Goal: Entertainment & Leisure: Browse casually

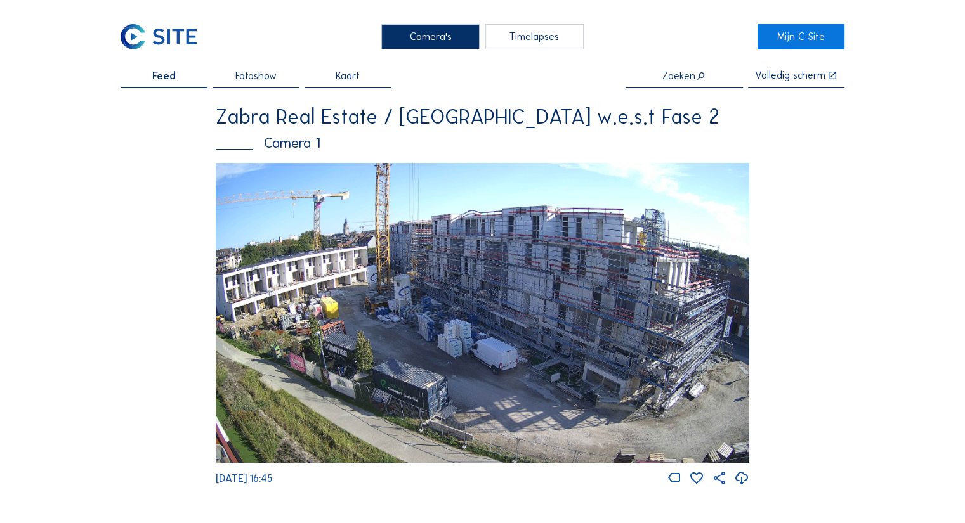
click at [493, 330] on img at bounding box center [482, 313] width 533 height 300
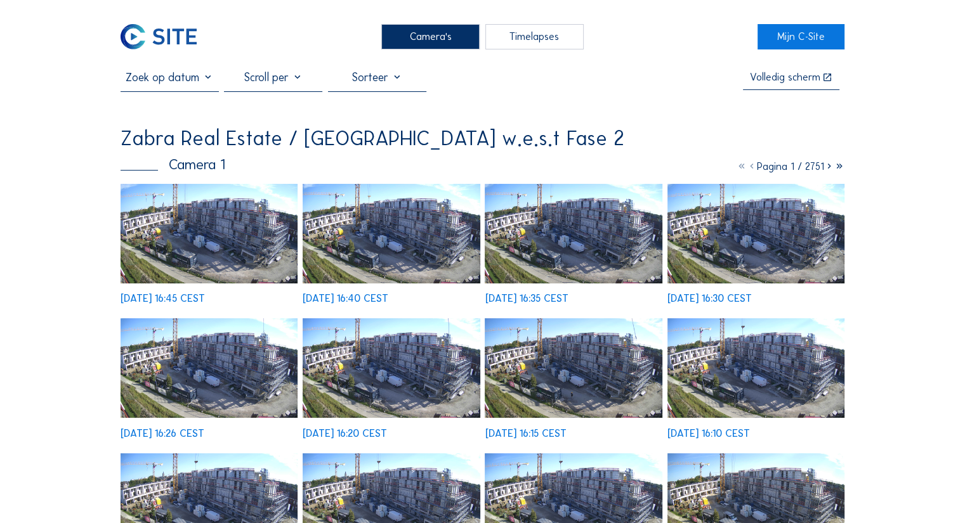
click at [288, 204] on img at bounding box center [208, 234] width 177 height 100
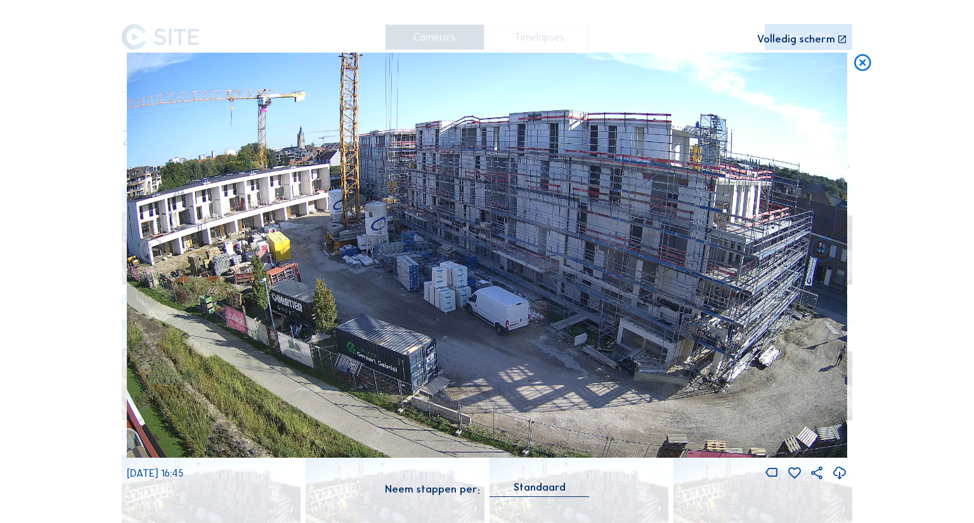
click at [317, 271] on img at bounding box center [487, 255] width 720 height 405
click at [809, 39] on div "Volledig scherm" at bounding box center [796, 39] width 78 height 11
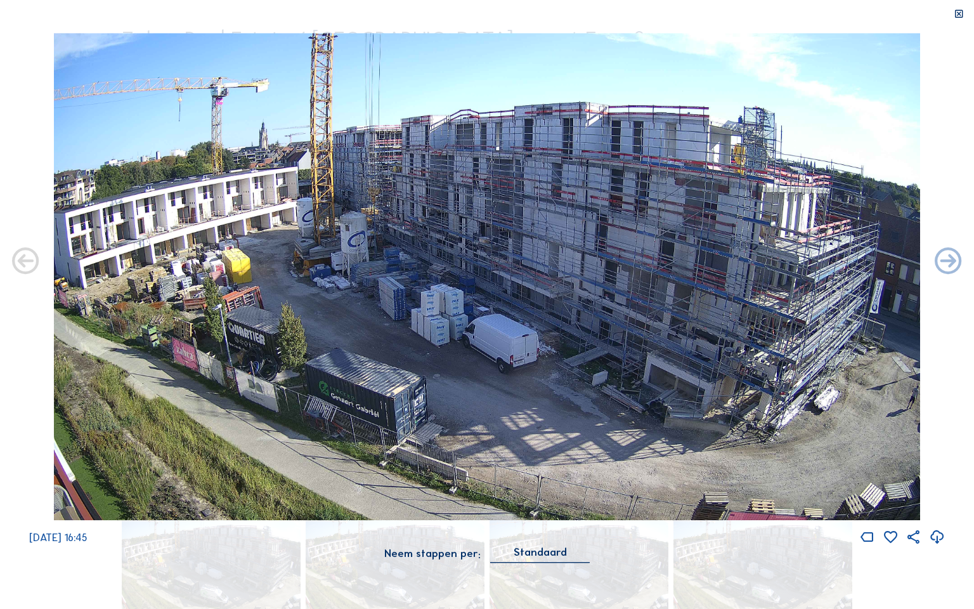
click at [964, 270] on div "[DATE] 16:45" at bounding box center [487, 289] width 974 height 513
click at [944, 267] on icon at bounding box center [948, 262] width 32 height 32
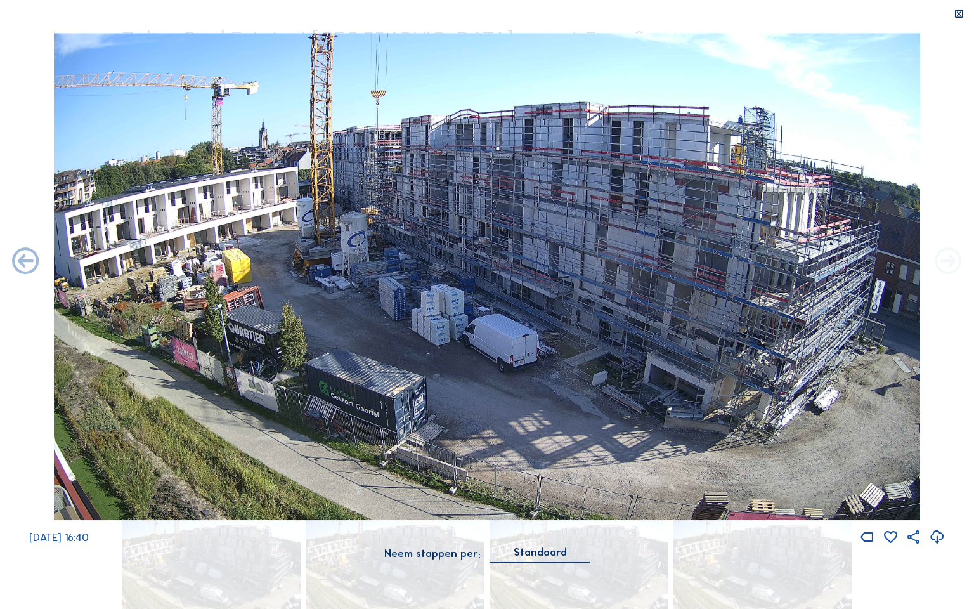
click at [944, 266] on icon at bounding box center [948, 262] width 32 height 32
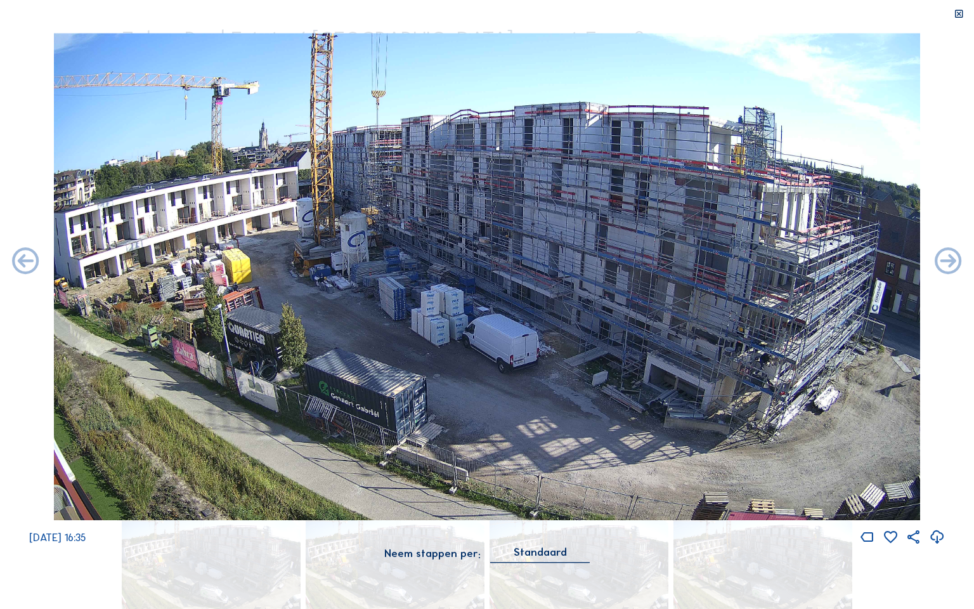
click at [944, 266] on icon at bounding box center [948, 262] width 32 height 32
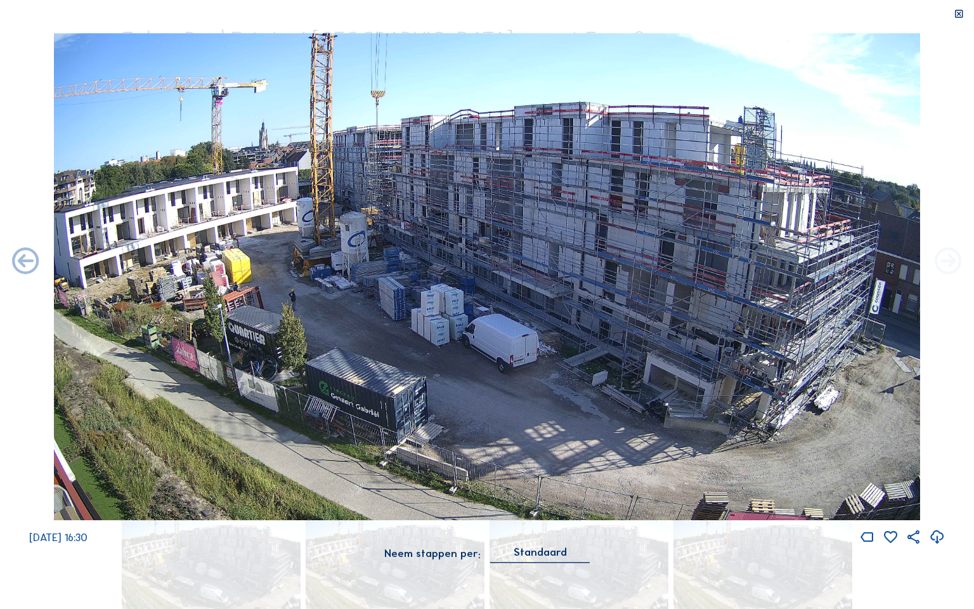
click at [941, 271] on icon at bounding box center [948, 262] width 32 height 32
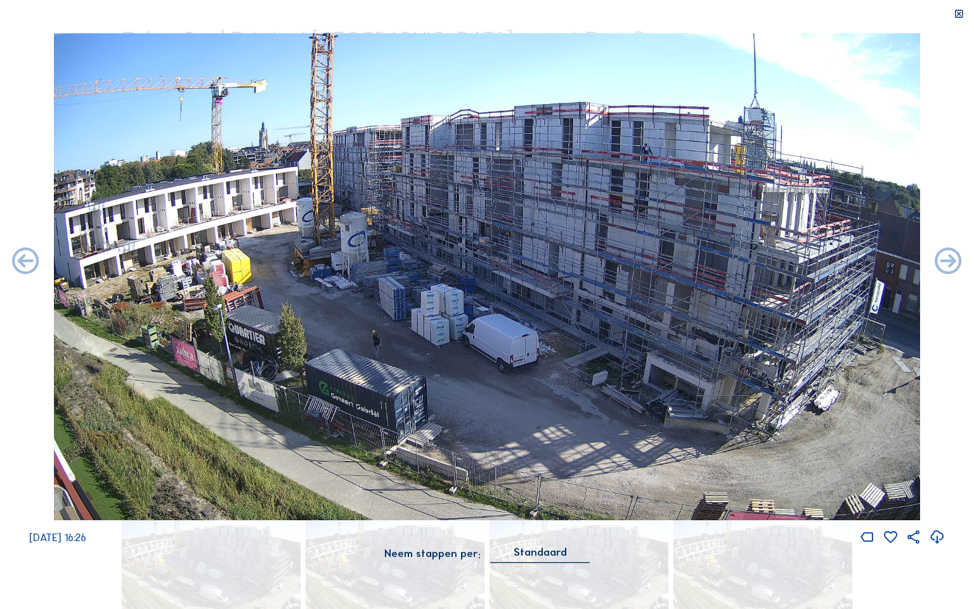
click at [941, 271] on icon at bounding box center [948, 262] width 32 height 32
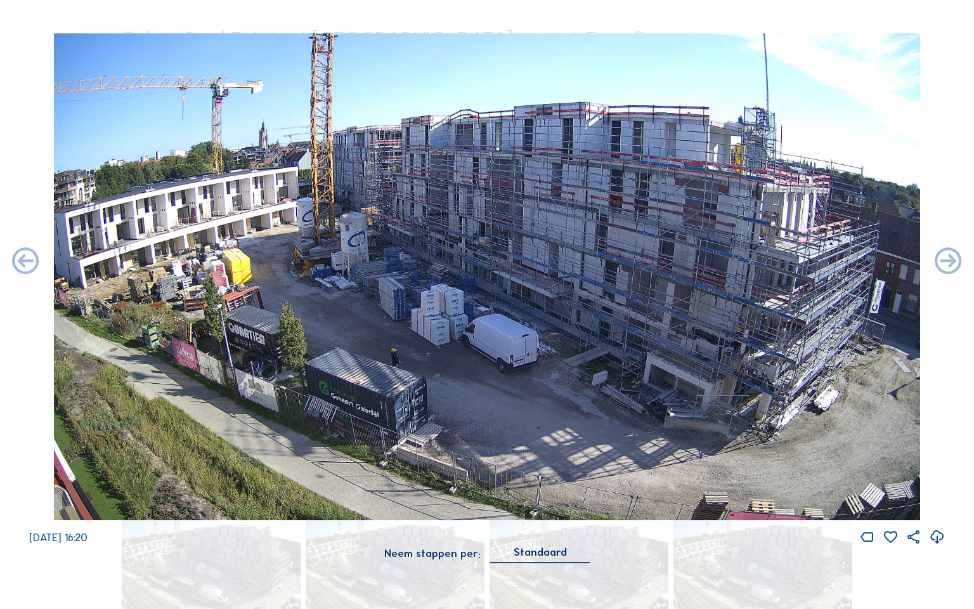
click at [941, 271] on icon at bounding box center [948, 262] width 32 height 32
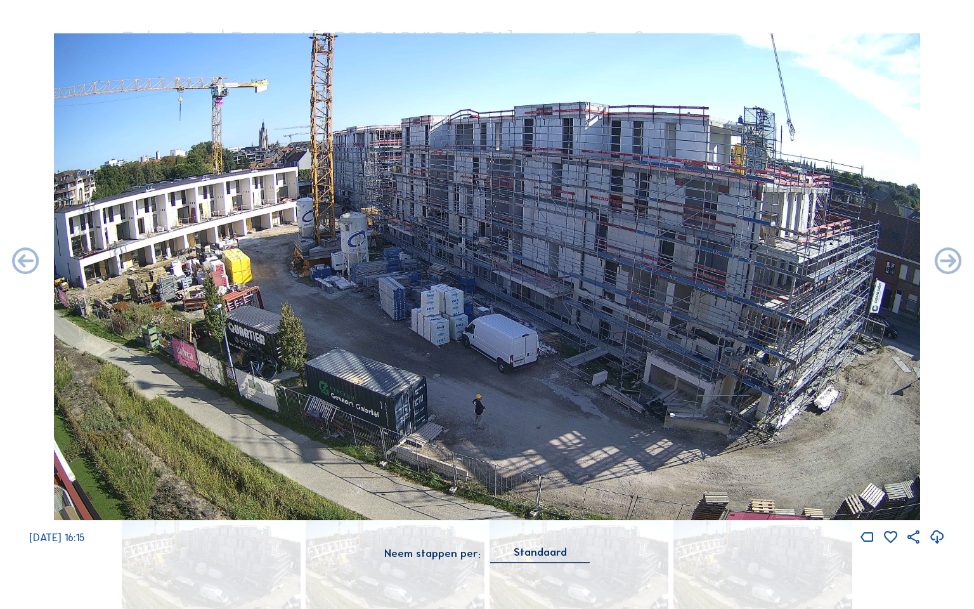
click at [941, 271] on icon at bounding box center [948, 262] width 32 height 32
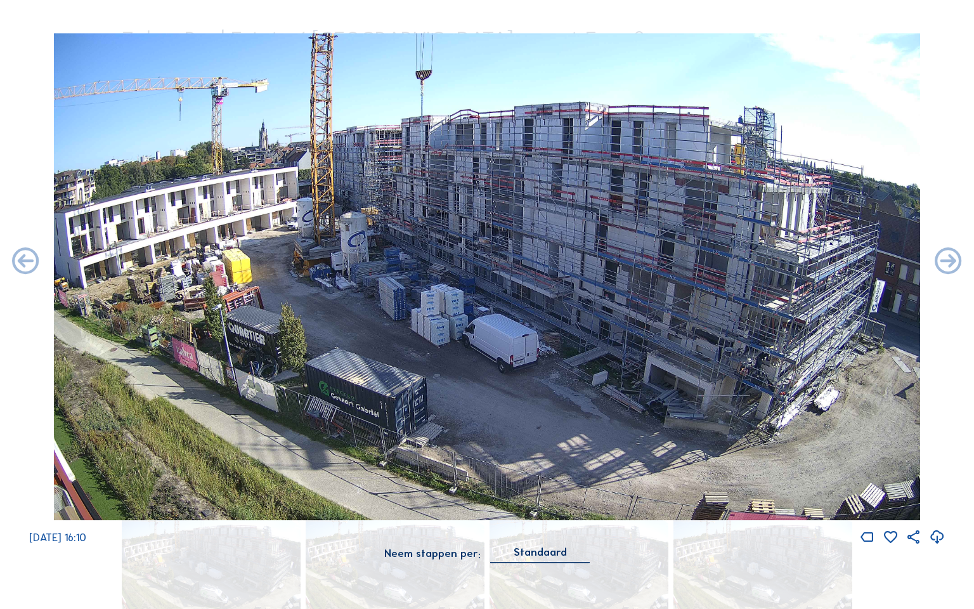
click at [941, 271] on icon at bounding box center [948, 262] width 32 height 32
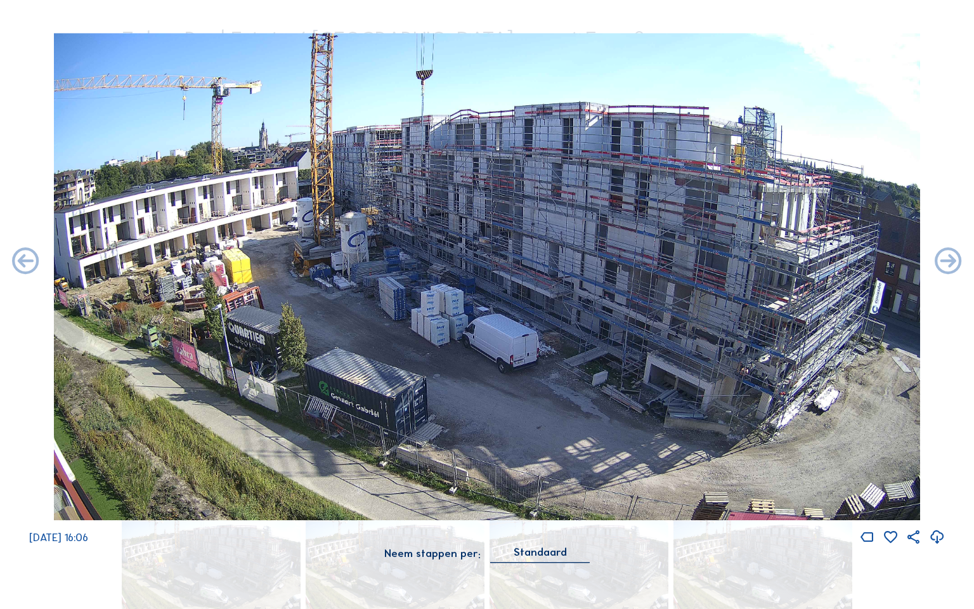
click at [941, 271] on icon at bounding box center [948, 262] width 32 height 32
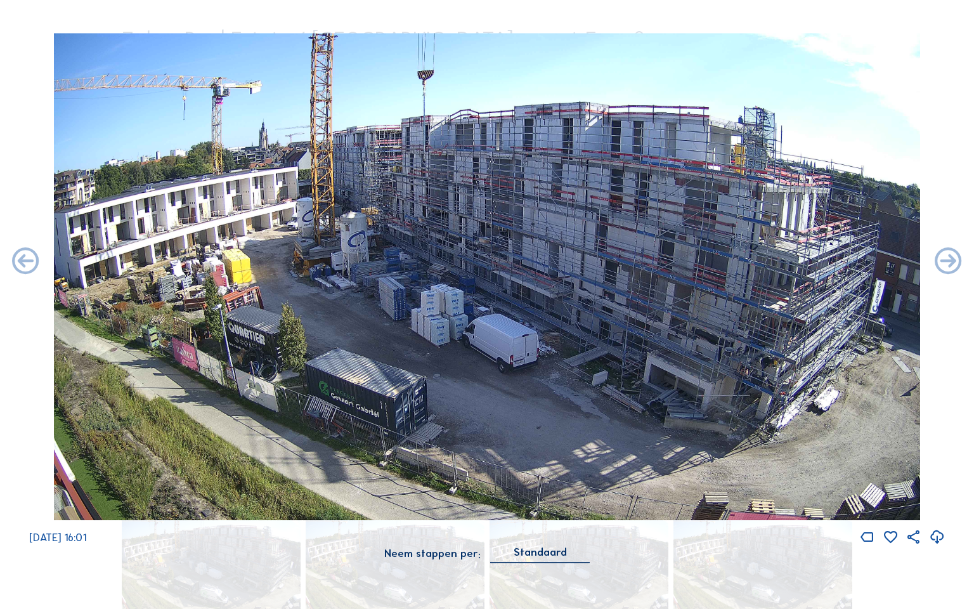
click at [941, 271] on icon at bounding box center [948, 262] width 32 height 32
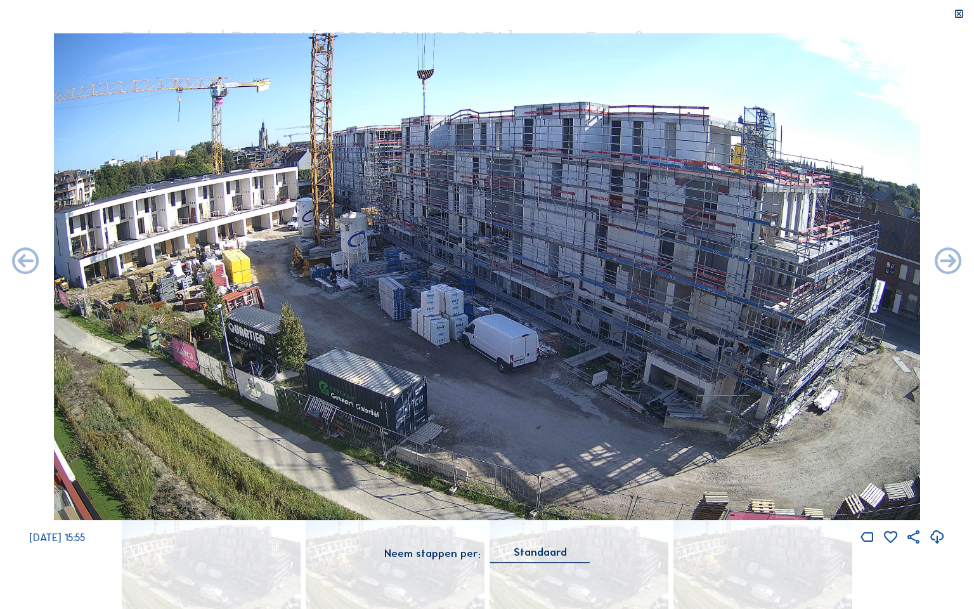
click at [953, 15] on div at bounding box center [959, 14] width 30 height 29
click at [956, 17] on icon at bounding box center [959, 14] width 11 height 11
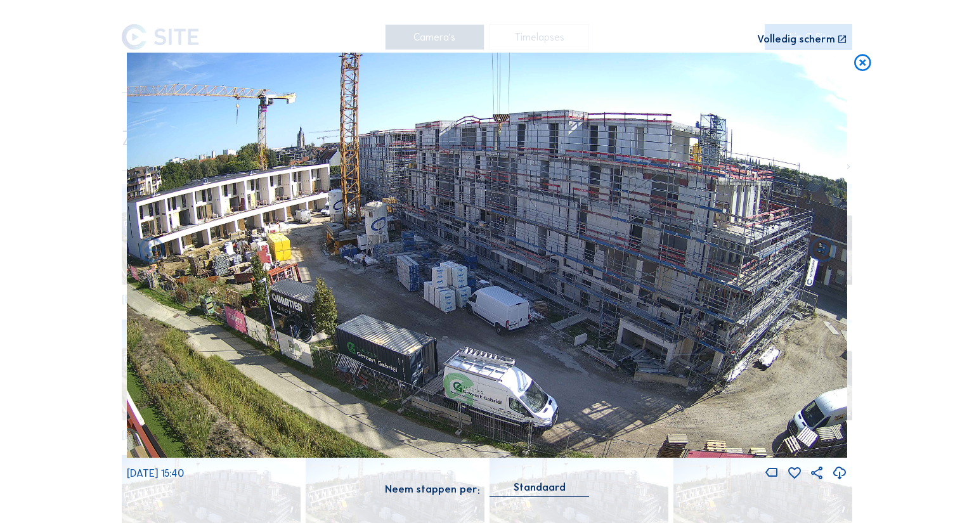
click at [866, 62] on icon at bounding box center [862, 63] width 20 height 21
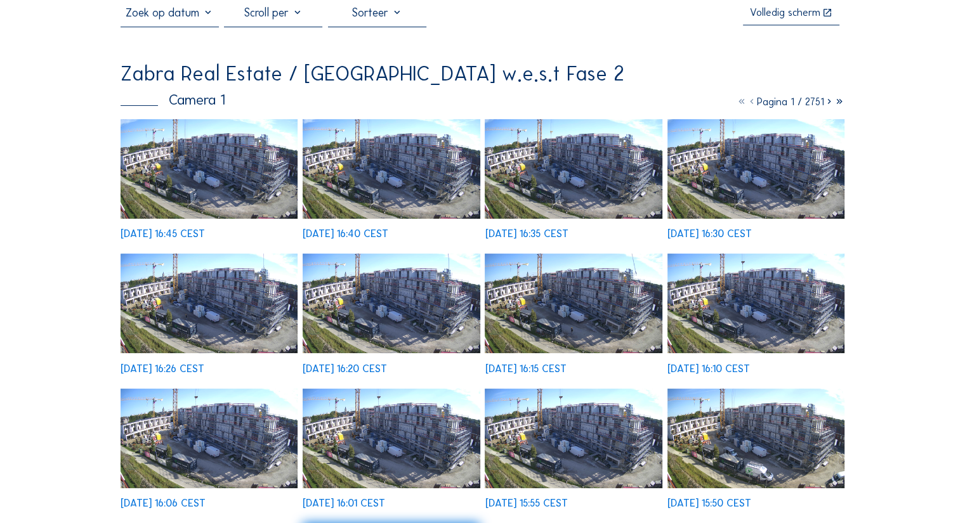
scroll to position [61, 0]
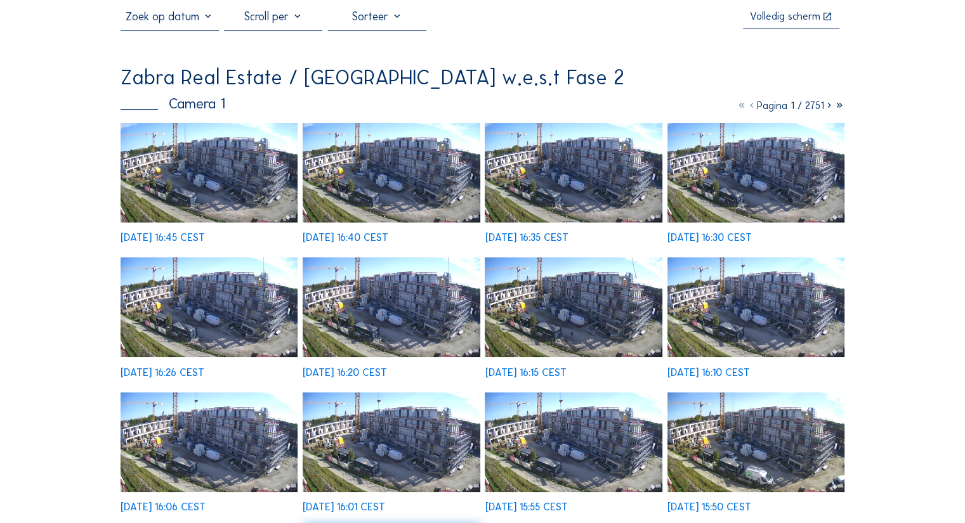
click at [826, 108] on icon at bounding box center [829, 106] width 10 height 12
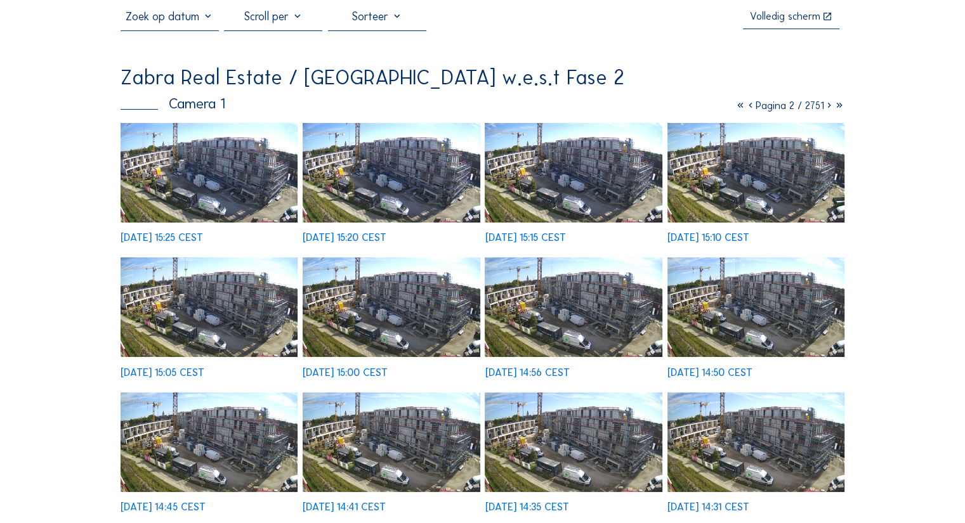
click at [573, 304] on img at bounding box center [573, 307] width 177 height 100
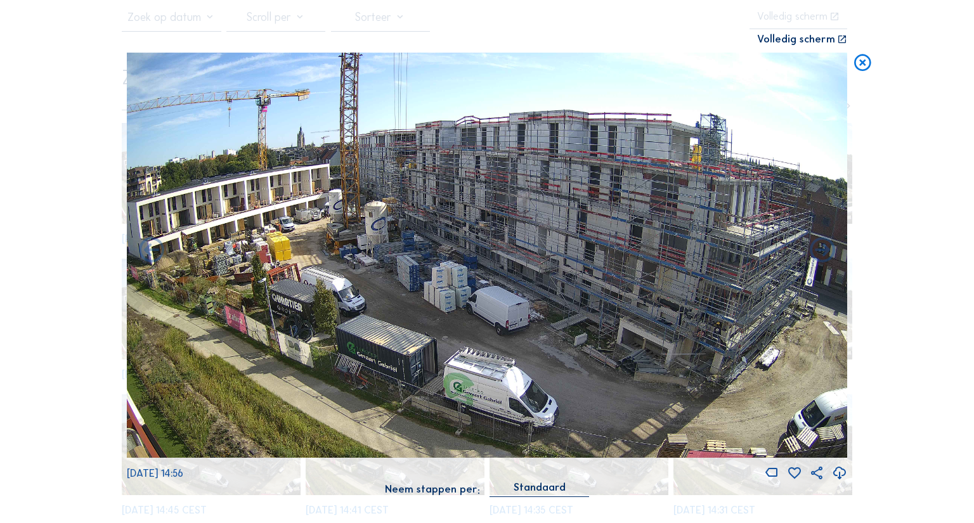
click at [859, 58] on icon at bounding box center [862, 63] width 20 height 21
